Goal: Book appointment/travel/reservation: Book appointment/travel/reservation

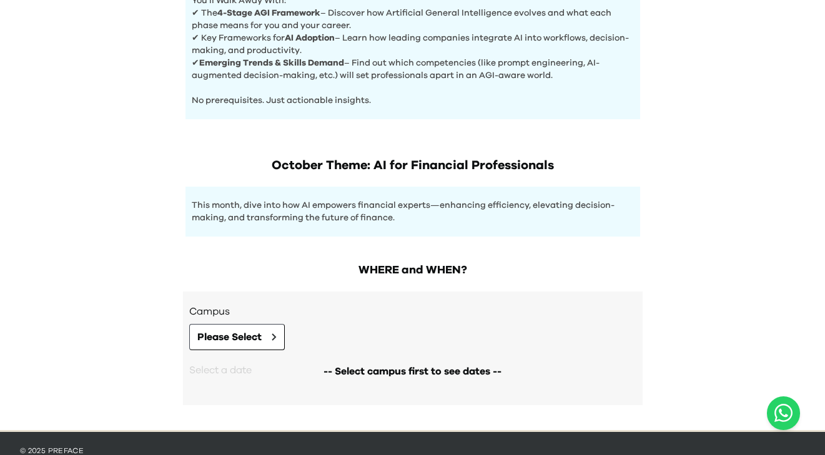
scroll to position [553, 0]
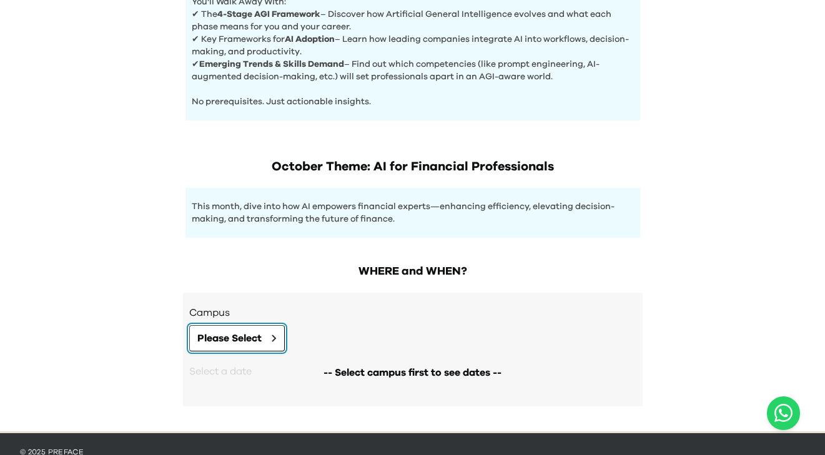
click at [251, 333] on span "Please Select" at bounding box center [229, 338] width 64 height 15
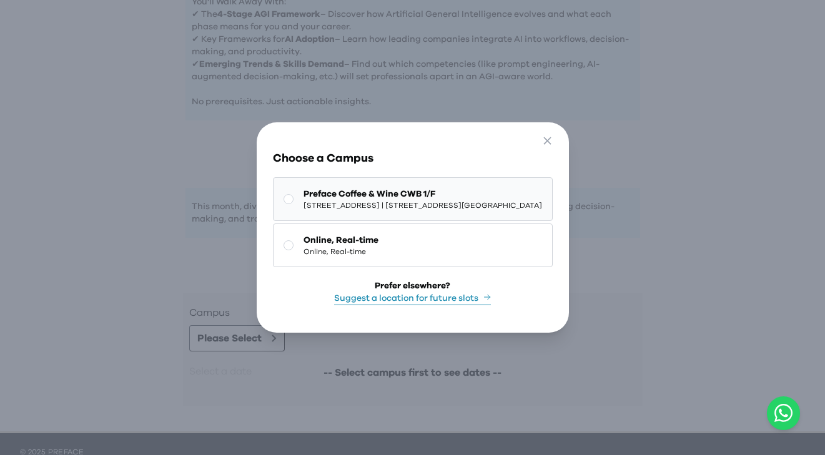
click at [351, 215] on button "Preface Coffee & Wine CWB 1/F 1/F, [STREET_ADDRESS] | [STREET_ADDRESS][GEOGRAPH…" at bounding box center [413, 199] width 280 height 44
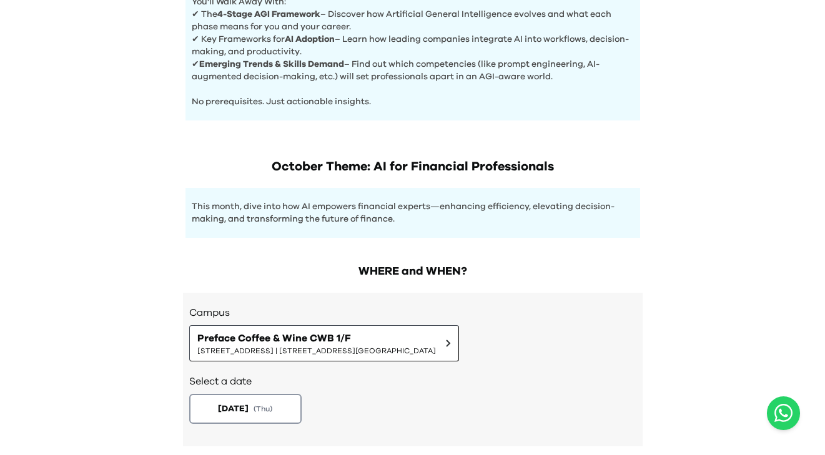
scroll to position [623, 0]
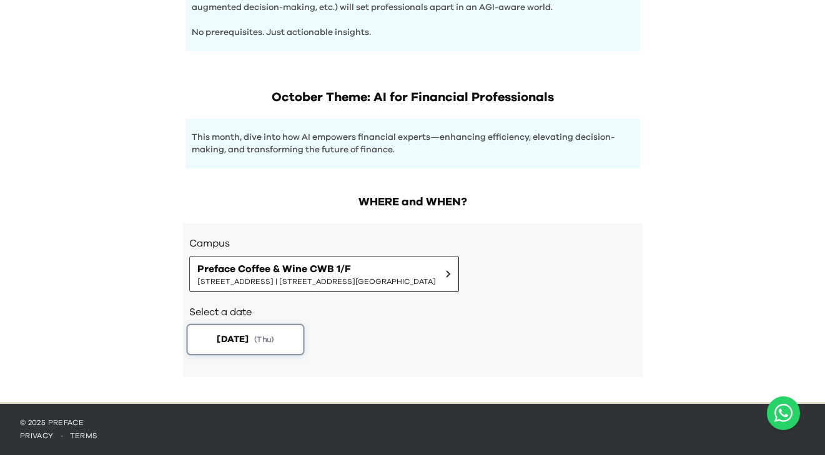
click at [248, 344] on span "[DATE]" at bounding box center [233, 339] width 32 height 13
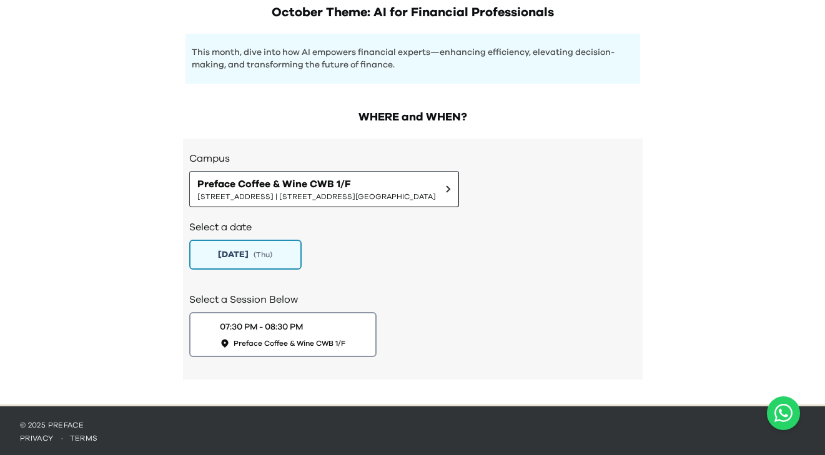
scroll to position [710, 0]
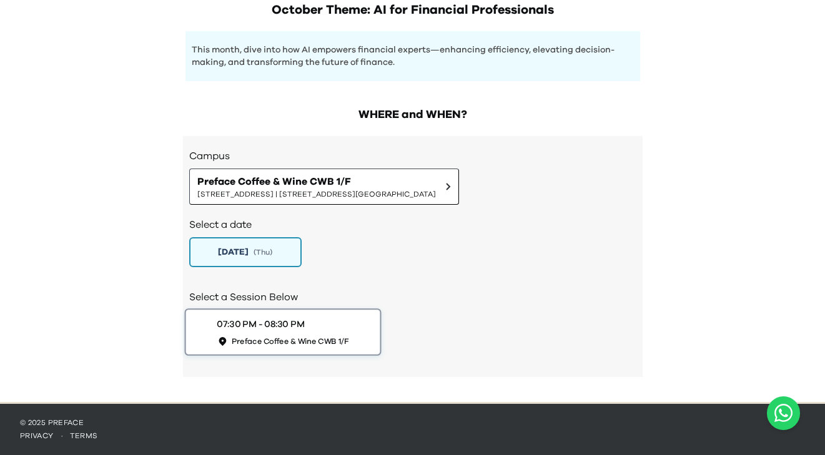
click at [311, 325] on div "07:30 PM - 08:30 PM Preface Coffee & Wine CWB 1/F" at bounding box center [283, 332] width 132 height 29
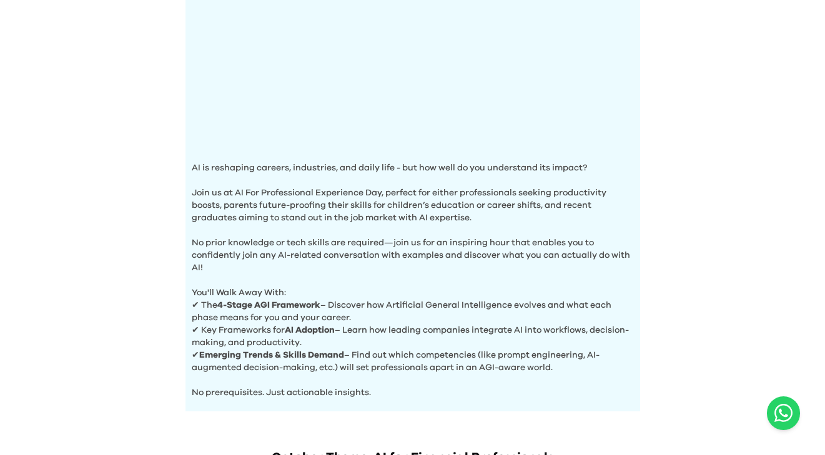
scroll to position [268, 0]
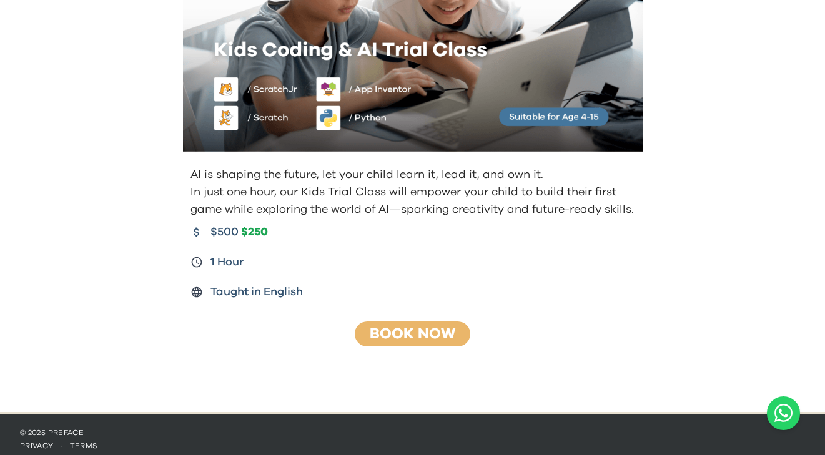
scroll to position [169, 0]
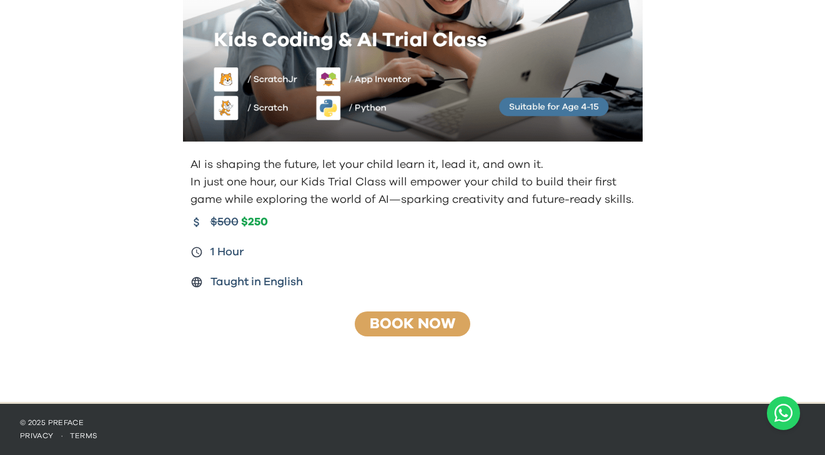
click at [398, 322] on link "Book Now" at bounding box center [413, 324] width 86 height 15
click at [401, 321] on link "Book Now" at bounding box center [413, 324] width 86 height 15
